Goal: Task Accomplishment & Management: Complete application form

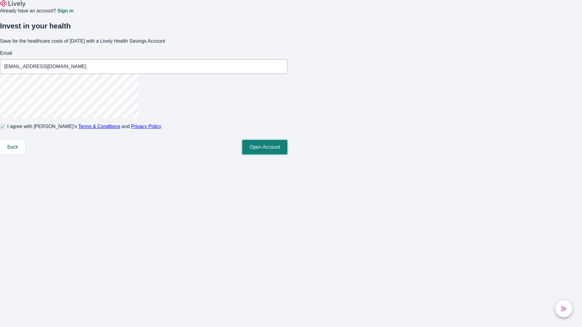
click at [287, 154] on button "Open Account" at bounding box center [264, 147] width 45 height 15
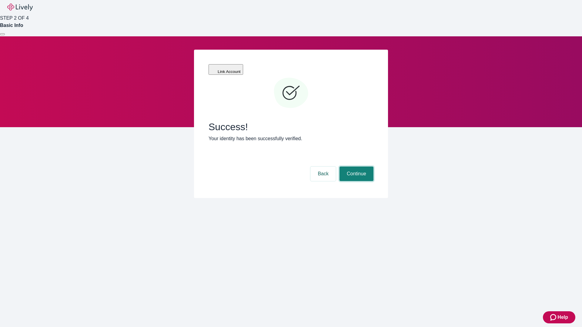
click at [355, 167] on button "Continue" at bounding box center [356, 174] width 34 height 15
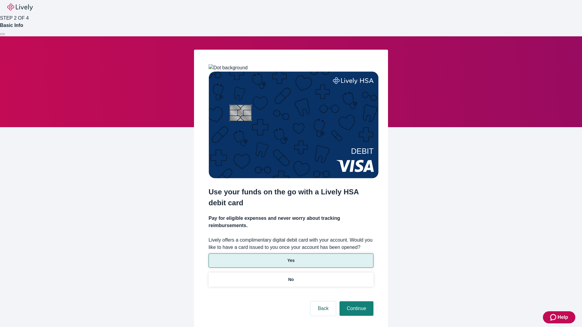
click at [290, 257] on p "Yes" at bounding box center [290, 260] width 7 height 6
click at [355, 301] on button "Continue" at bounding box center [356, 308] width 34 height 15
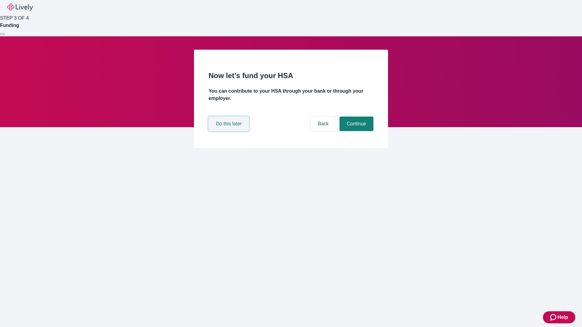
click at [229, 131] on button "Do this later" at bounding box center [228, 124] width 40 height 15
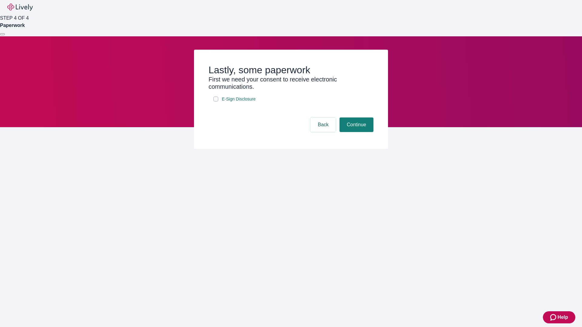
click at [216, 101] on input "E-Sign Disclosure" at bounding box center [215, 99] width 5 height 5
checkbox input "true"
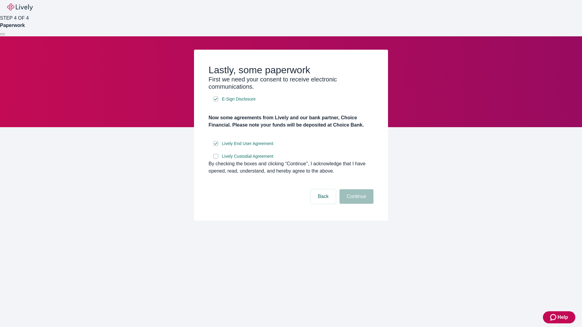
click at [216, 159] on input "Lively Custodial Agreement" at bounding box center [215, 156] width 5 height 5
checkbox input "true"
click at [355, 204] on button "Continue" at bounding box center [356, 196] width 34 height 15
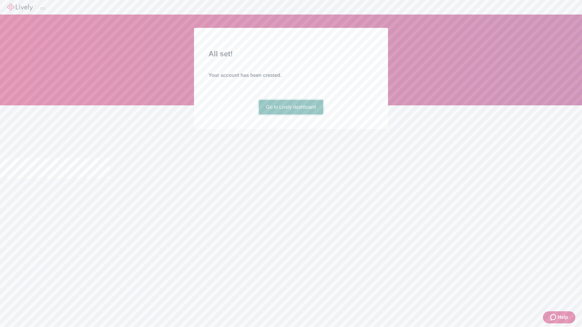
click at [290, 115] on link "Go to Lively dashboard" at bounding box center [291, 107] width 65 height 15
